Goal: Communication & Community: Answer question/provide support

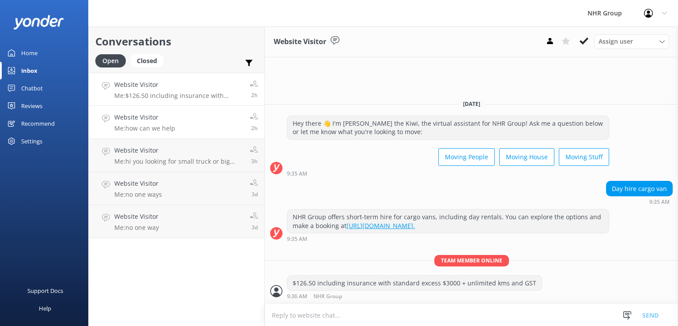
click at [146, 126] on p "Me: how can we help" at bounding box center [144, 128] width 61 height 8
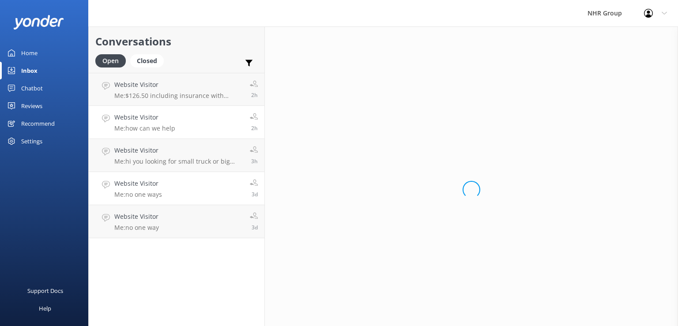
click at [163, 197] on link "Website Visitor Me: no one ways 3d" at bounding box center [177, 188] width 176 height 33
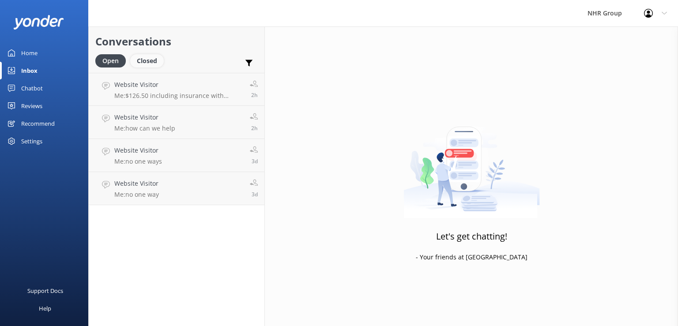
click at [135, 64] on div "Closed" at bounding box center [147, 60] width 34 height 13
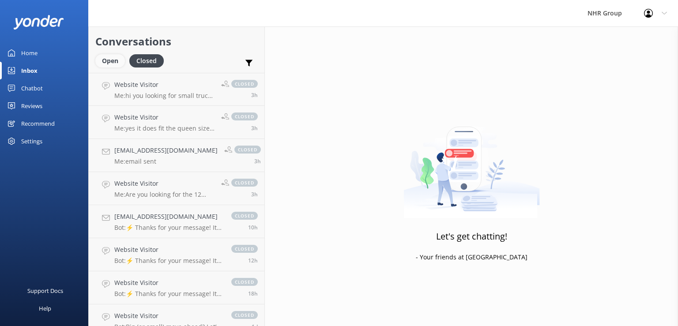
click at [111, 56] on div "Open" at bounding box center [110, 60] width 30 height 13
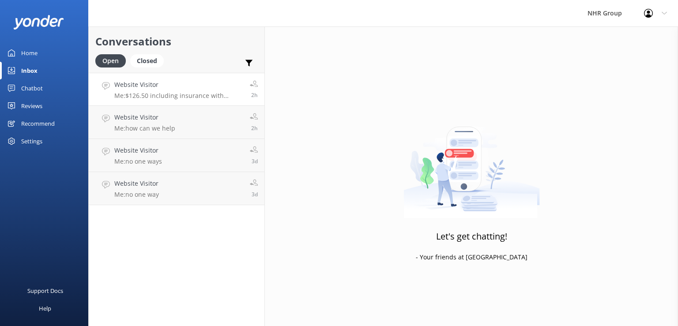
click at [256, 86] on icon at bounding box center [254, 84] width 8 height 8
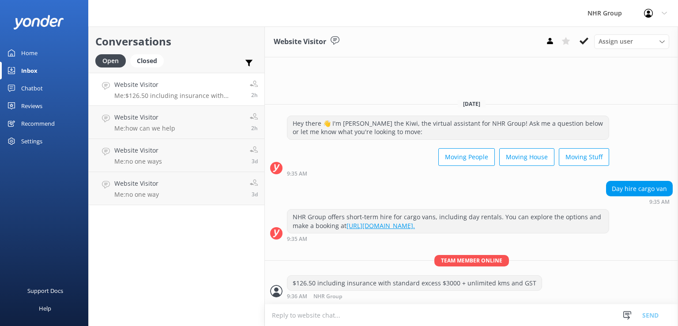
click at [256, 86] on icon at bounding box center [254, 84] width 8 height 8
click at [637, 37] on div "Assign user [PERSON_NAME] Connects [PERSON_NAME] [PERSON_NAME] NHR Group" at bounding box center [631, 41] width 75 height 14
click at [546, 86] on div "Website Visitor Assign user [PERSON_NAME] Connects [PERSON_NAME] [PERSON_NAME] …" at bounding box center [471, 176] width 413 height 300
click at [181, 189] on link "Website Visitor Me: no one way 3d" at bounding box center [177, 188] width 176 height 33
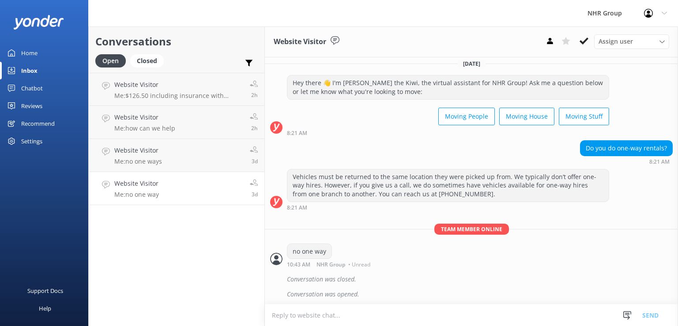
scroll to position [6, 0]
click at [588, 42] on icon at bounding box center [583, 41] width 9 height 9
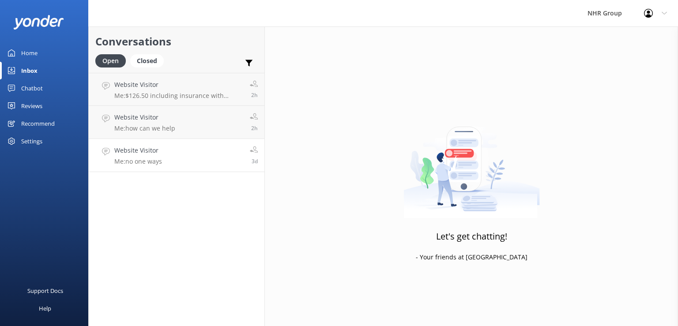
click at [218, 150] on link "Website Visitor Me: no one ways 3d" at bounding box center [177, 155] width 176 height 33
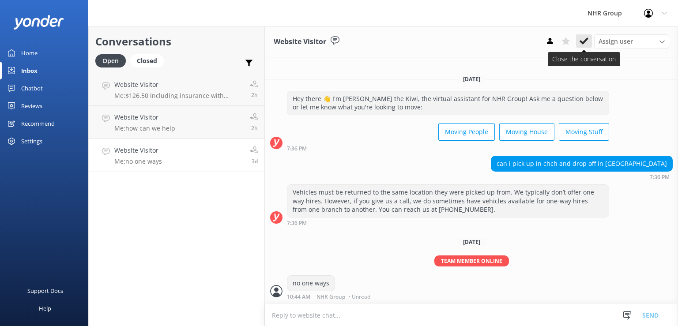
click at [588, 42] on button at bounding box center [584, 40] width 16 height 13
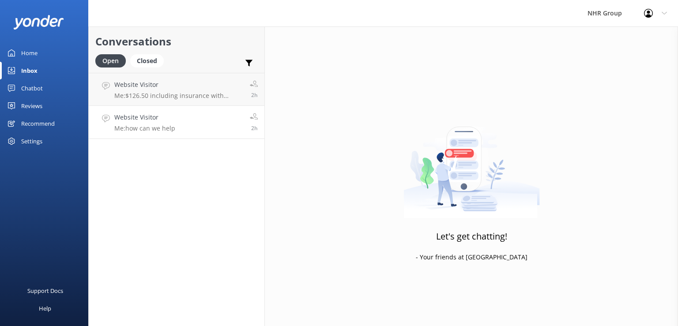
click at [171, 114] on h4 "Website Visitor" at bounding box center [144, 117] width 61 height 10
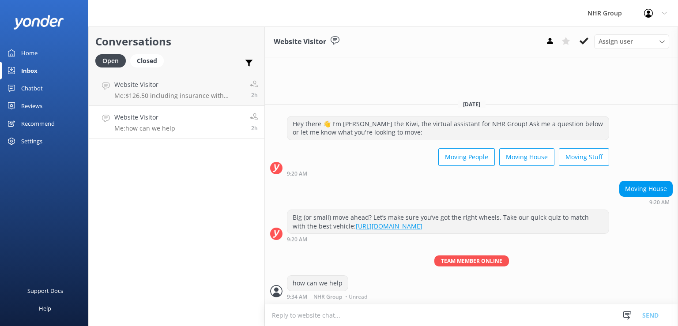
click at [208, 135] on link "Website Visitor Me: how can we help 2h" at bounding box center [177, 122] width 176 height 33
click at [583, 41] on icon at bounding box center [583, 41] width 9 height 9
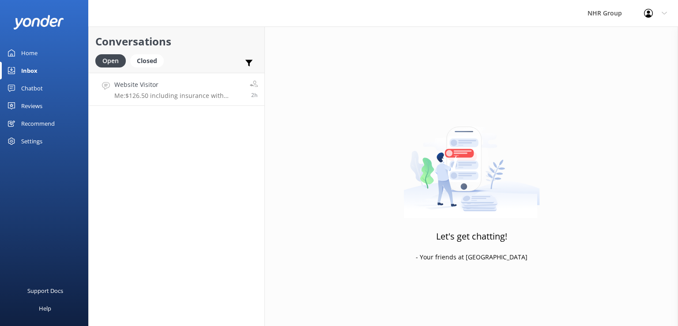
click at [177, 87] on h4 "Website Visitor" at bounding box center [178, 85] width 129 height 10
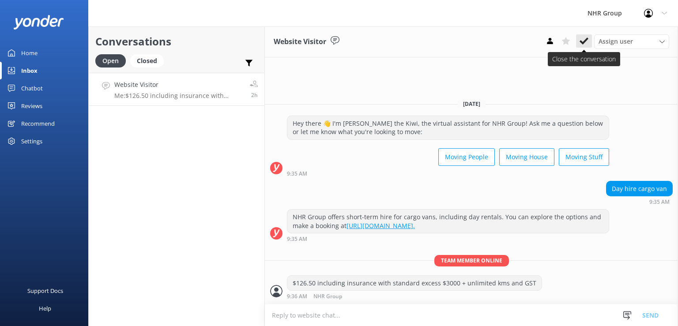
click at [580, 43] on icon at bounding box center [583, 41] width 9 height 9
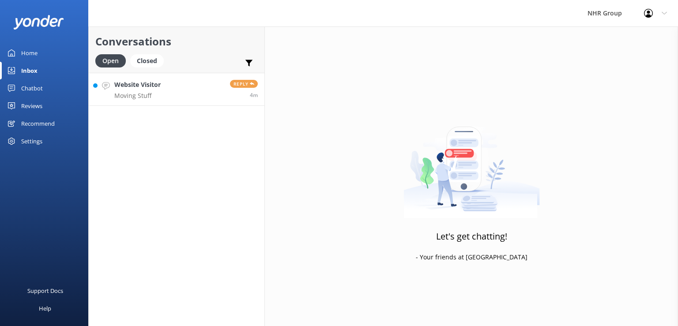
click at [142, 84] on h4 "Website Visitor" at bounding box center [137, 85] width 46 height 10
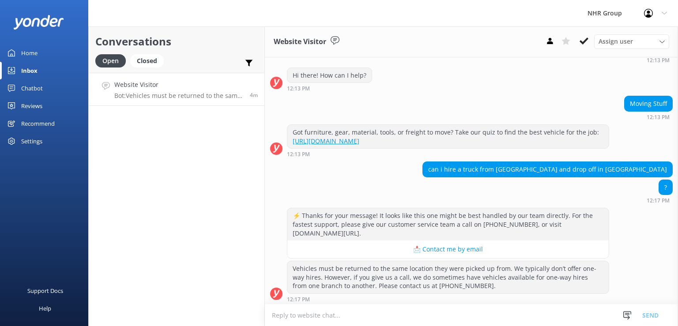
scroll to position [107, 0]
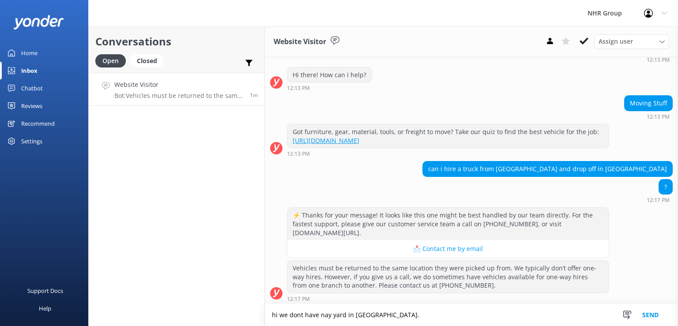
click at [295, 315] on textarea "hi we dont have nay yard in [GEOGRAPHIC_DATA]." at bounding box center [471, 315] width 413 height 22
click at [412, 315] on textarea "hi we don't have nay yard in [GEOGRAPHIC_DATA]." at bounding box center [471, 315] width 413 height 22
click at [421, 316] on textarea "hi we don't have nay yard in [GEOGRAPHIC_DATA]. and we dont prefer to do one wa…" at bounding box center [471, 315] width 413 height 22
click at [503, 315] on textarea "hi we don't have nay yard in [GEOGRAPHIC_DATA]. and we don't prefer to do one w…" at bounding box center [471, 315] width 413 height 22
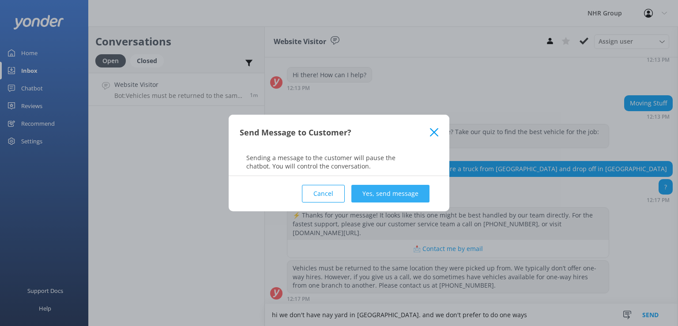
type textarea "hi we don't have nay yard in [GEOGRAPHIC_DATA]. and we don't prefer to do one w…"
click at [399, 198] on button "Yes, send message" at bounding box center [390, 194] width 78 height 18
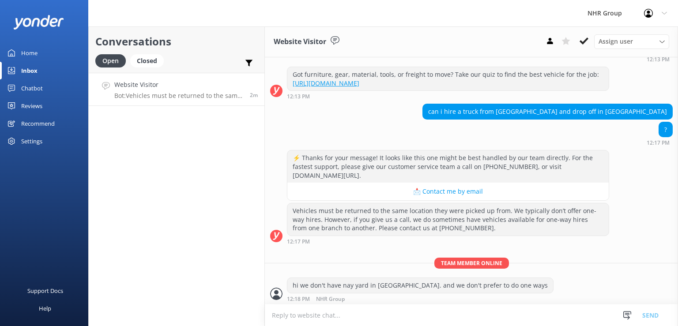
scroll to position [193, 0]
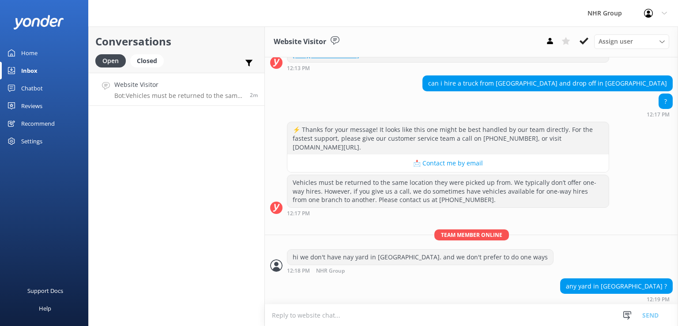
click at [356, 315] on textarea at bounding box center [471, 315] width 413 height 22
click at [286, 297] on div "any yard in [GEOGRAPHIC_DATA] ? 12:19 PM" at bounding box center [471, 290] width 413 height 24
click at [333, 315] on textarea "only in christchruch" at bounding box center [471, 315] width 413 height 22
type textarea "only in christchruch."
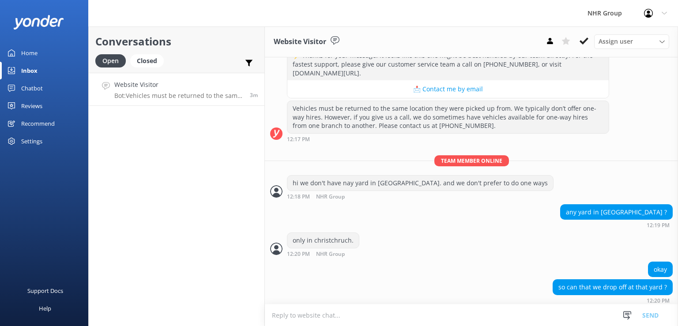
scroll to position [268, 0]
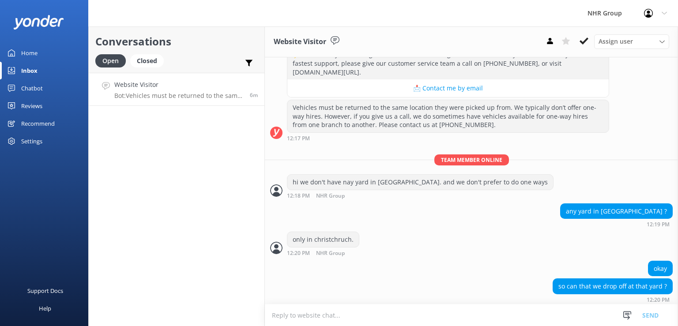
click at [297, 310] on textarea at bounding box center [471, 315] width 413 height 22
click at [308, 317] on textarea "what sort od truck are you" at bounding box center [471, 315] width 413 height 22
click at [347, 316] on textarea "what sort of truck are you" at bounding box center [471, 315] width 413 height 22
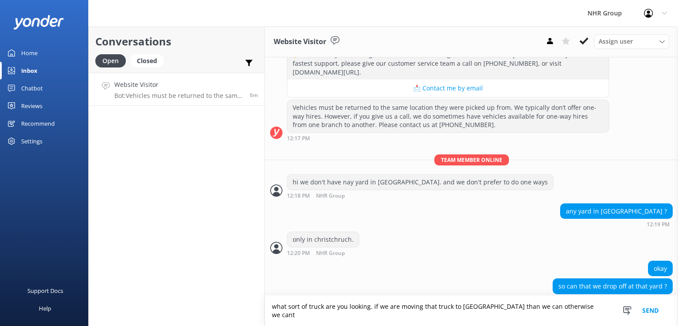
type textarea "what sort of truck are you looking. if we are moving that truck to [GEOGRAPHIC_…"
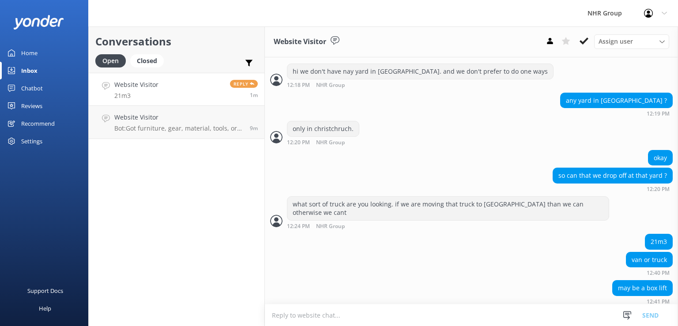
scroll to position [379, 0]
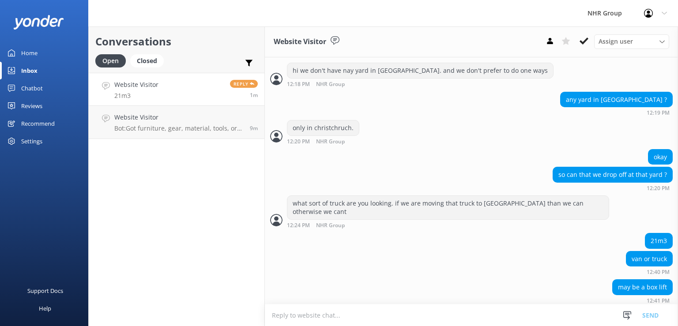
click at [424, 310] on textarea at bounding box center [471, 315] width 413 height 22
type textarea "only 12m3 we can do"
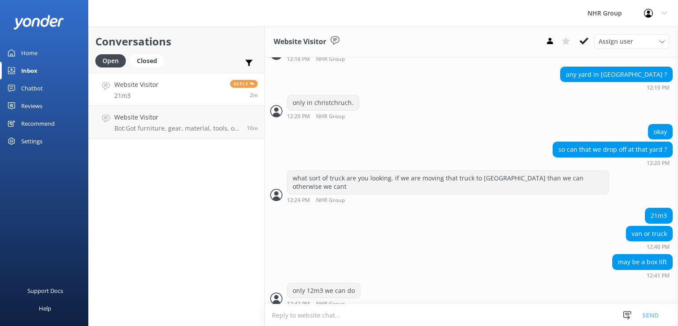
scroll to position [408, 0]
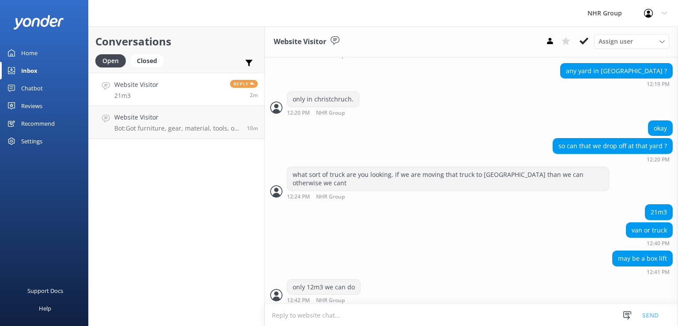
click at [143, 88] on h4 "Website Visitor" at bounding box center [136, 85] width 44 height 10
click at [151, 133] on link "Website Visitor Bot: Got furniture, gear, material, tools, or freight to move? …" at bounding box center [177, 122] width 176 height 33
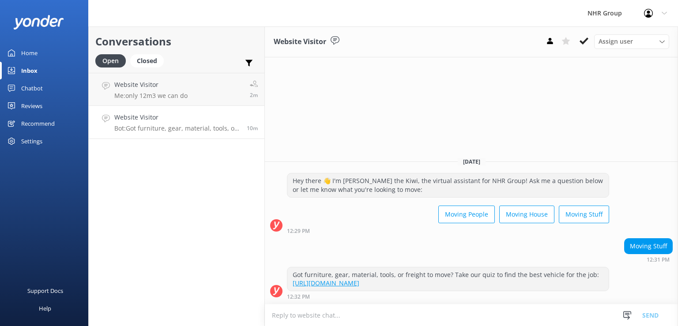
click at [467, 314] on textarea at bounding box center [471, 315] width 413 height 22
type textarea "w"
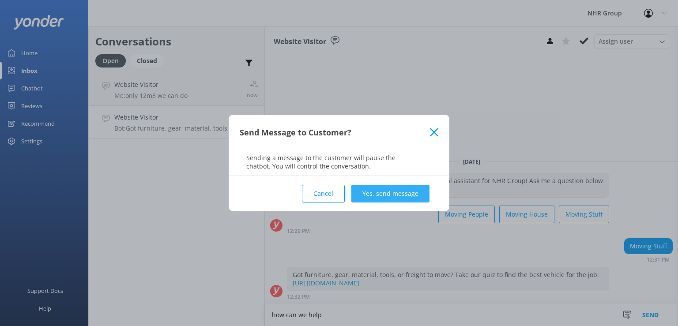
type textarea "how can we help"
click at [399, 194] on button "Yes, send message" at bounding box center [390, 194] width 78 height 18
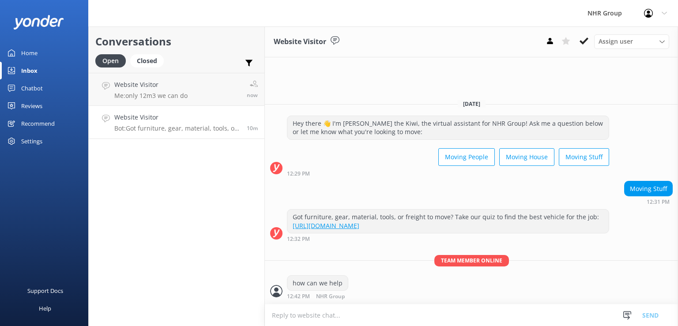
click at [195, 125] on p "Bot: Got furniture, gear, material, tools, or freight to move? Take our quiz to…" at bounding box center [177, 128] width 126 height 8
click at [185, 92] on p "Me: only 12m3 we can do" at bounding box center [150, 96] width 73 height 8
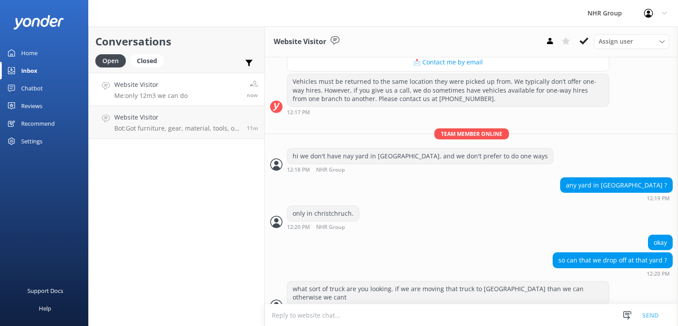
scroll to position [408, 0]
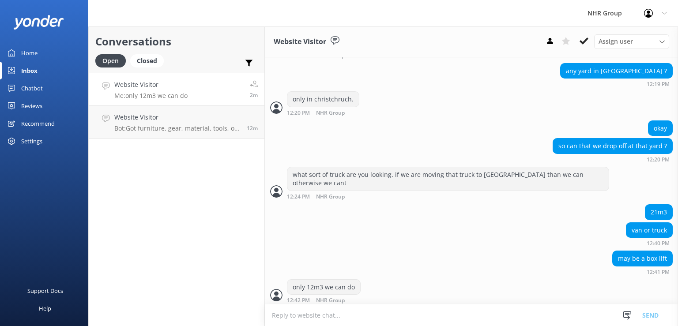
click at [210, 90] on link "Website Visitor Me: only 12m3 we can do 2m" at bounding box center [177, 89] width 176 height 33
click at [165, 114] on h4 "Website Visitor" at bounding box center [177, 117] width 126 height 10
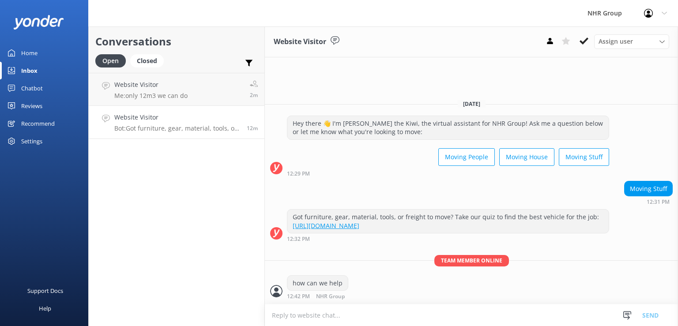
click at [146, 123] on div "Website Visitor Bot: Got furniture, gear, material, tools, or freight to move? …" at bounding box center [177, 121] width 126 height 19
click at [178, 127] on p "Bot: Got furniture, gear, material, tools, or freight to move? Take our quiz to…" at bounding box center [177, 128] width 126 height 8
click at [169, 91] on div "Website Visitor Me: only 12m3 we can do" at bounding box center [150, 89] width 73 height 19
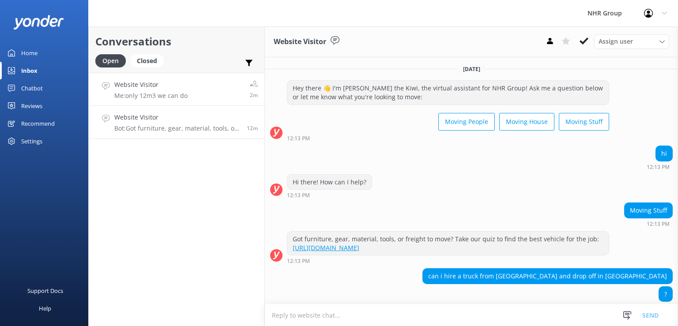
click at [176, 133] on link "Website Visitor Bot: Got furniture, gear, material, tools, or freight to move? …" at bounding box center [177, 122] width 176 height 33
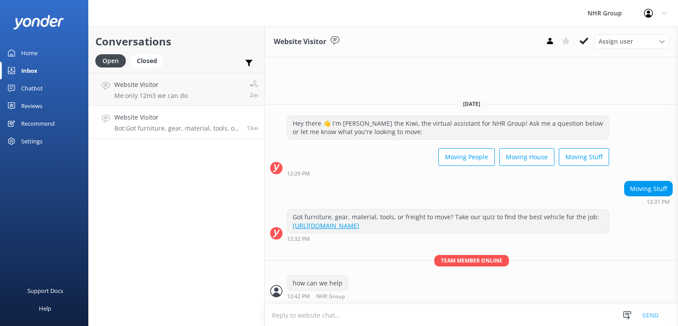
click at [164, 124] on div "Website Visitor Bot: Got furniture, gear, material, tools, or freight to move? …" at bounding box center [177, 121] width 126 height 19
click at [158, 91] on div "Website Visitor Me: only 12m3 we can do" at bounding box center [150, 89] width 73 height 19
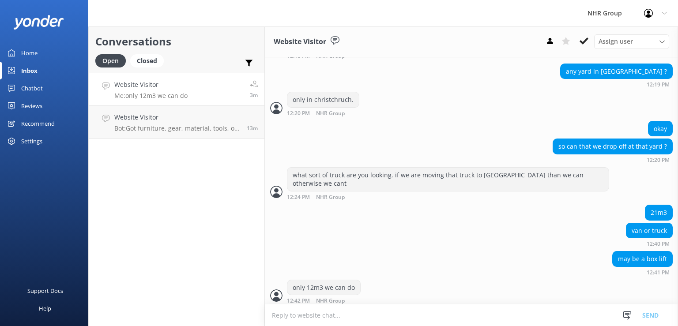
scroll to position [408, 0]
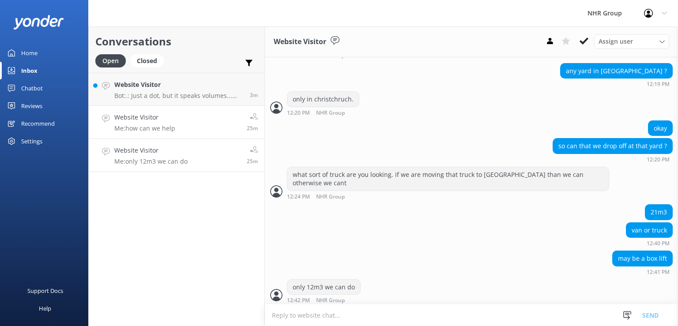
click at [148, 130] on p "Me: how can we help" at bounding box center [144, 128] width 61 height 8
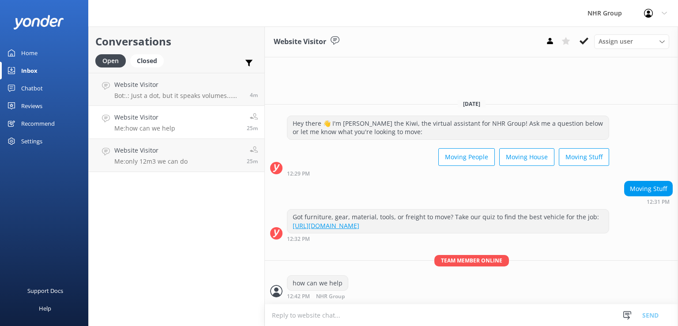
click at [660, 94] on div "[DATE] Hey there 👋 I'm [PERSON_NAME] the Kiwi, the virtual assistant for NHR Gr…" at bounding box center [471, 198] width 413 height 212
click at [169, 90] on div "Website Visitor Bot: .: Just a dot, but it speaks volumes... dramatic. 👀 Hang t…" at bounding box center [178, 89] width 129 height 19
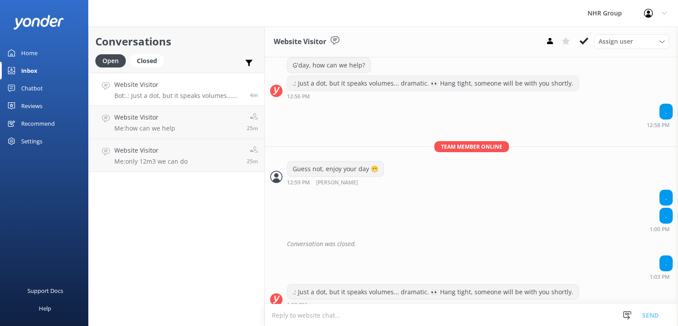
scroll to position [971, 0]
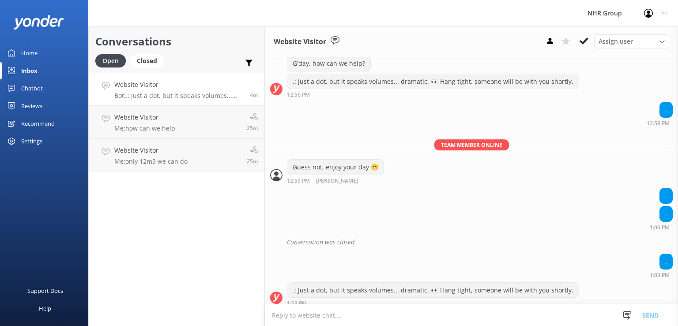
click at [403, 315] on textarea at bounding box center [471, 315] width 413 height 22
click at [289, 310] on textarea "yes pleasae how can we help" at bounding box center [471, 315] width 413 height 22
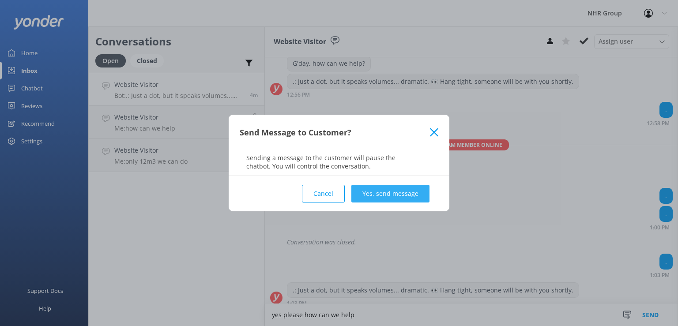
type textarea "yes please how can we help"
click at [386, 194] on button "Yes, send message" at bounding box center [390, 194] width 78 height 18
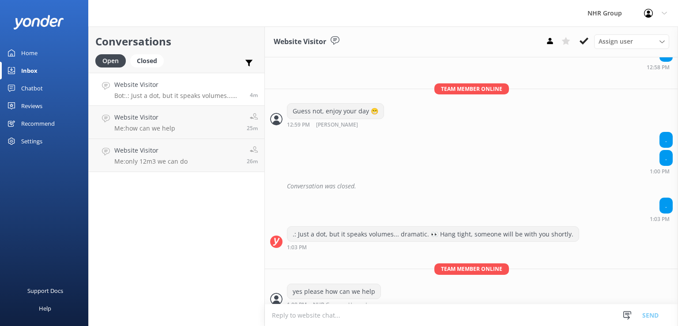
scroll to position [1028, 0]
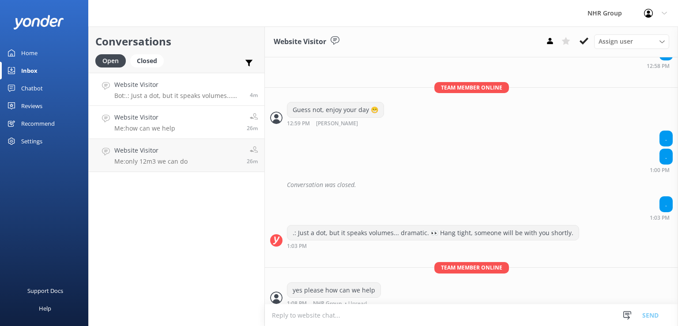
click at [178, 111] on link "Website Visitor Me: how can we help 26m" at bounding box center [177, 122] width 176 height 33
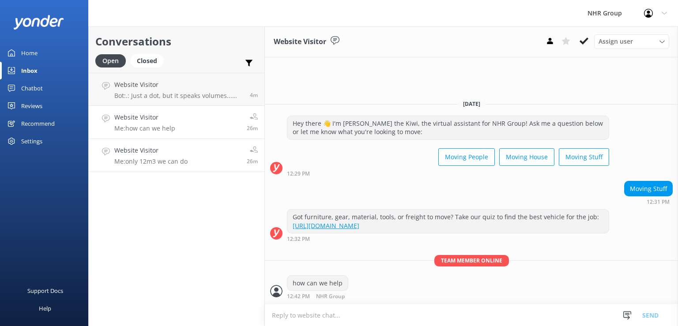
click at [199, 148] on link "Website Visitor Me: only 12m3 we can do 26m" at bounding box center [177, 155] width 176 height 33
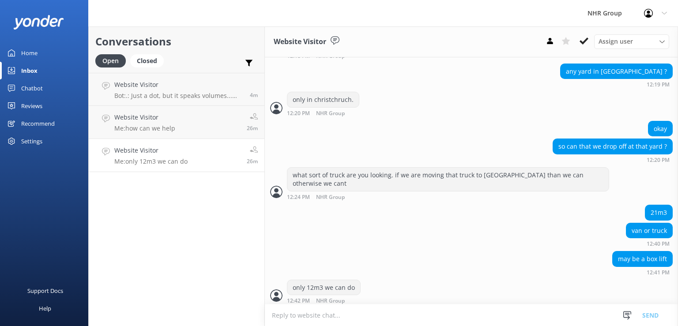
scroll to position [408, 0]
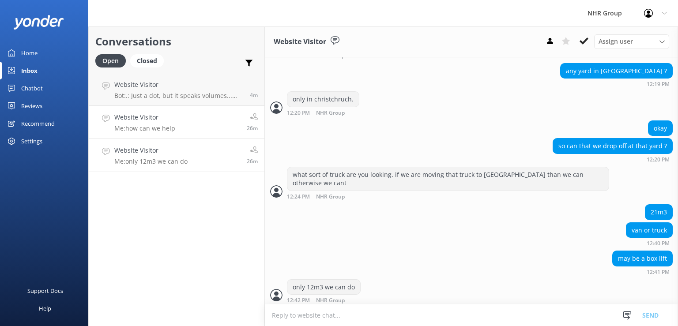
click at [217, 114] on link "Website Visitor Me: how can we help 26m" at bounding box center [177, 122] width 176 height 33
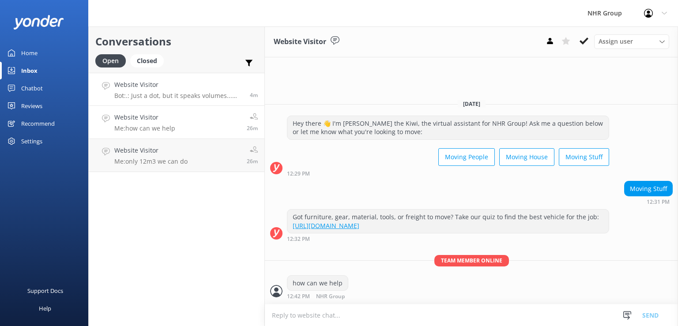
click at [208, 87] on h4 "Website Visitor" at bounding box center [178, 85] width 129 height 10
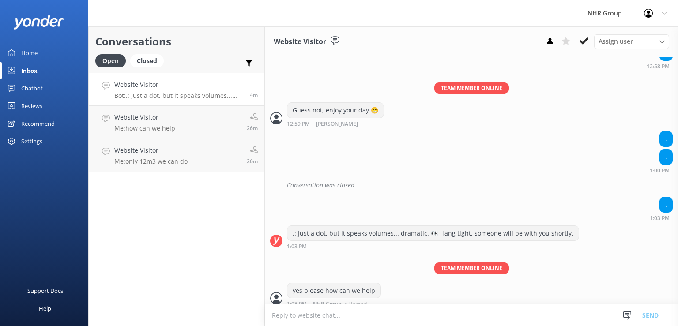
scroll to position [1028, 0]
click at [193, 121] on link "Website Visitor Me: how can we help 26m" at bounding box center [177, 122] width 176 height 33
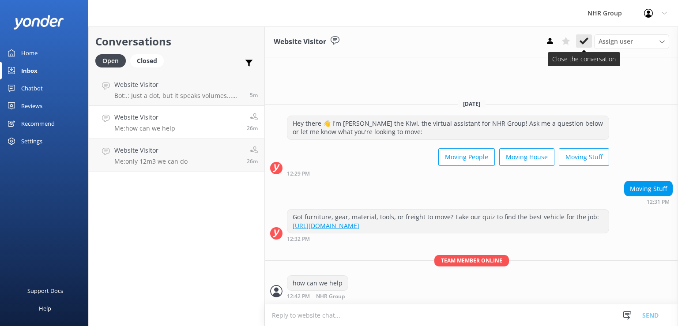
click at [586, 40] on use at bounding box center [583, 40] width 9 height 7
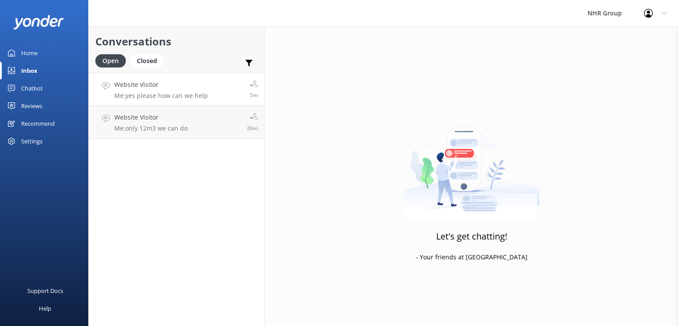
click at [195, 86] on h4 "Website Visitor" at bounding box center [161, 85] width 94 height 10
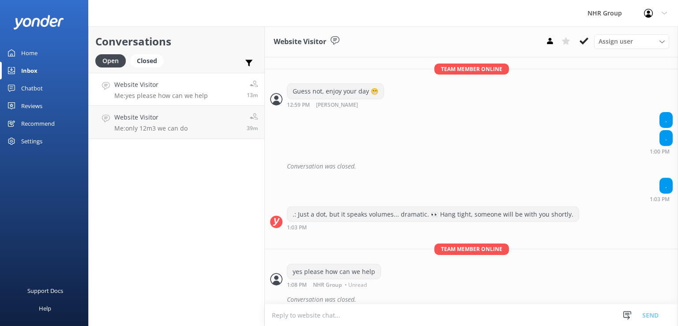
scroll to position [1047, 0]
